Goal: Task Accomplishment & Management: Use online tool/utility

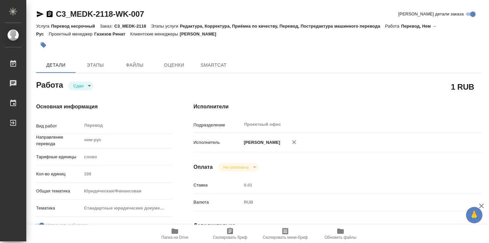
type textarea "x"
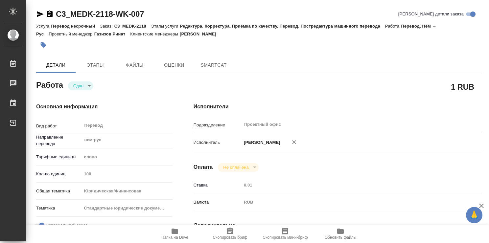
type textarea "x"
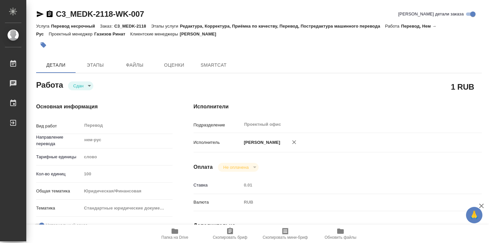
type textarea "x"
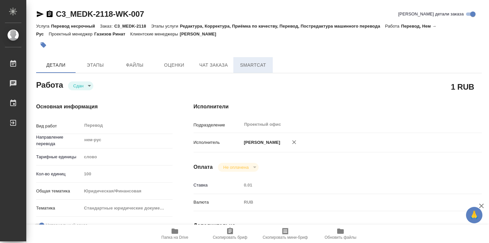
type textarea "x"
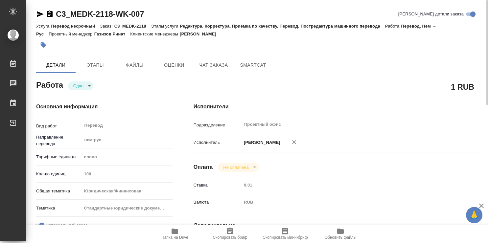
type textarea "x"
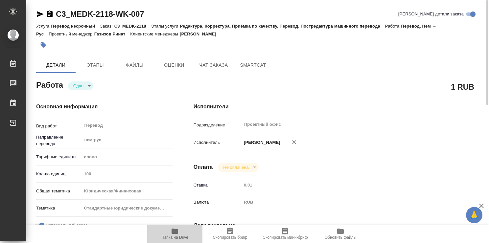
click at [177, 233] on icon "button" at bounding box center [175, 231] width 7 height 5
